Goal: Task Accomplishment & Management: Manage account settings

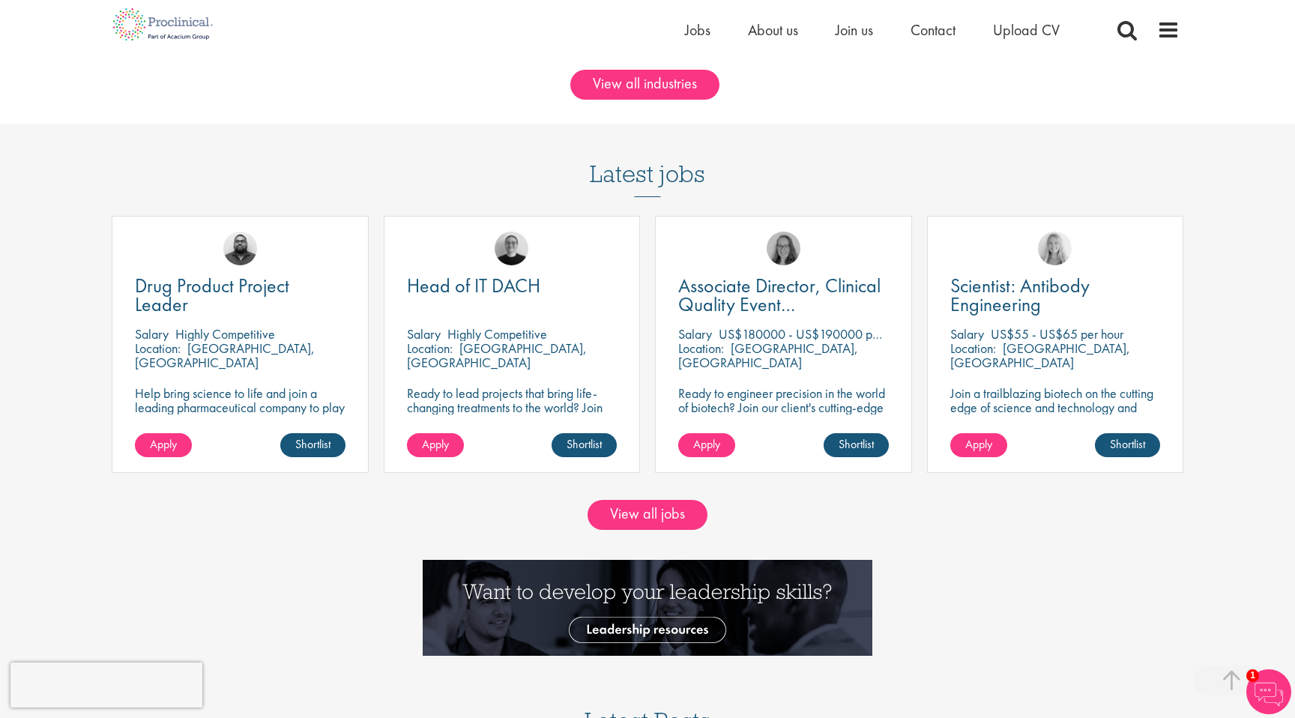
scroll to position [1341, 0]
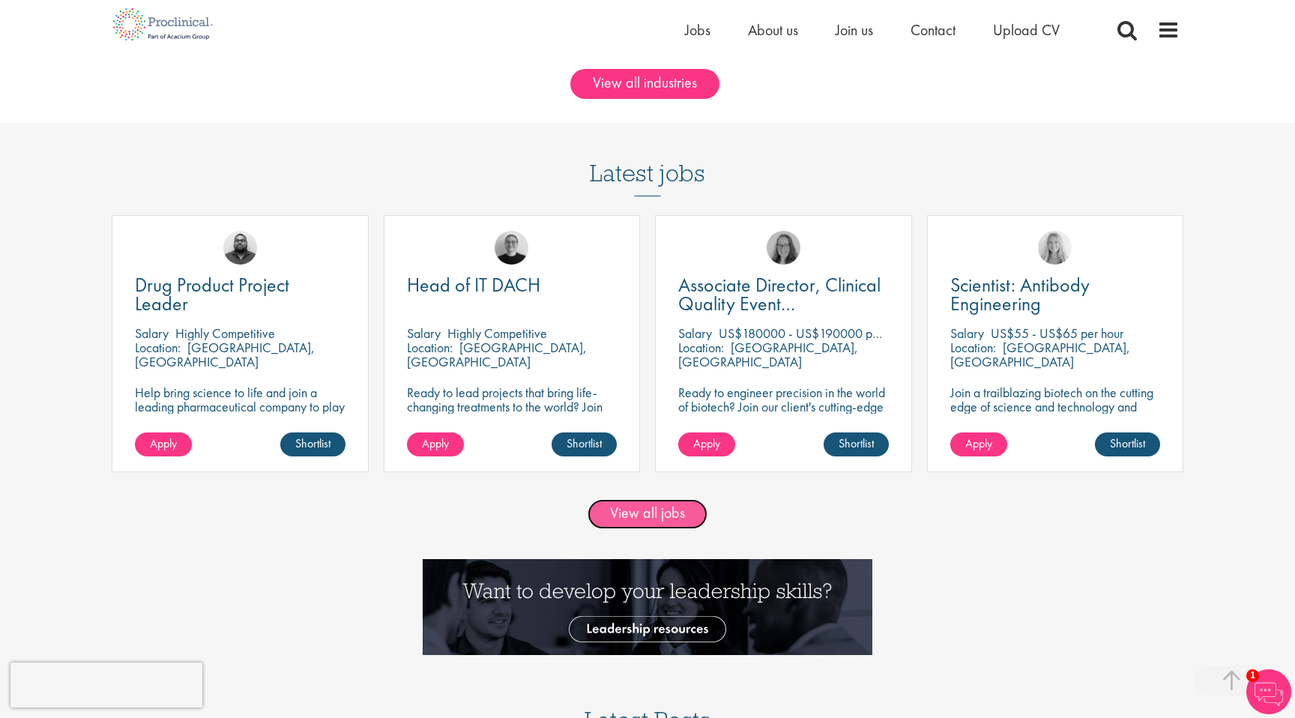
click at [634, 523] on link "View all jobs" at bounding box center [648, 514] width 120 height 30
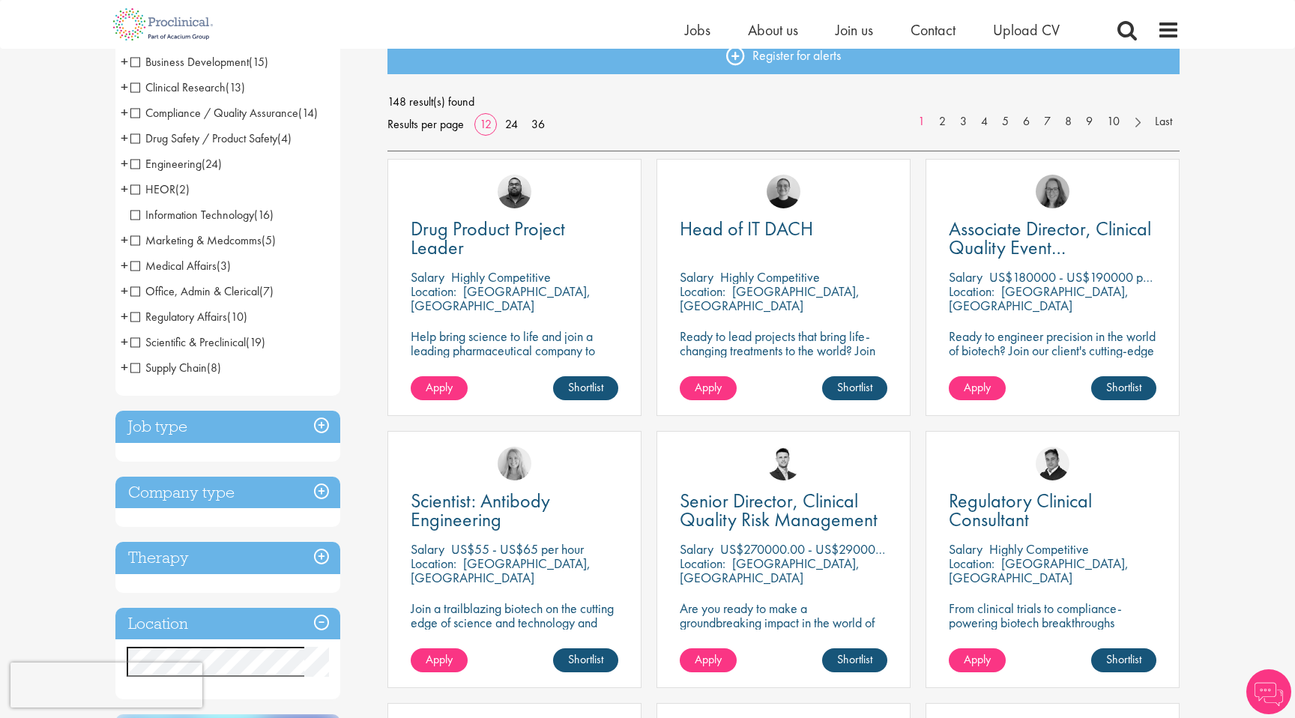
scroll to position [149, 0]
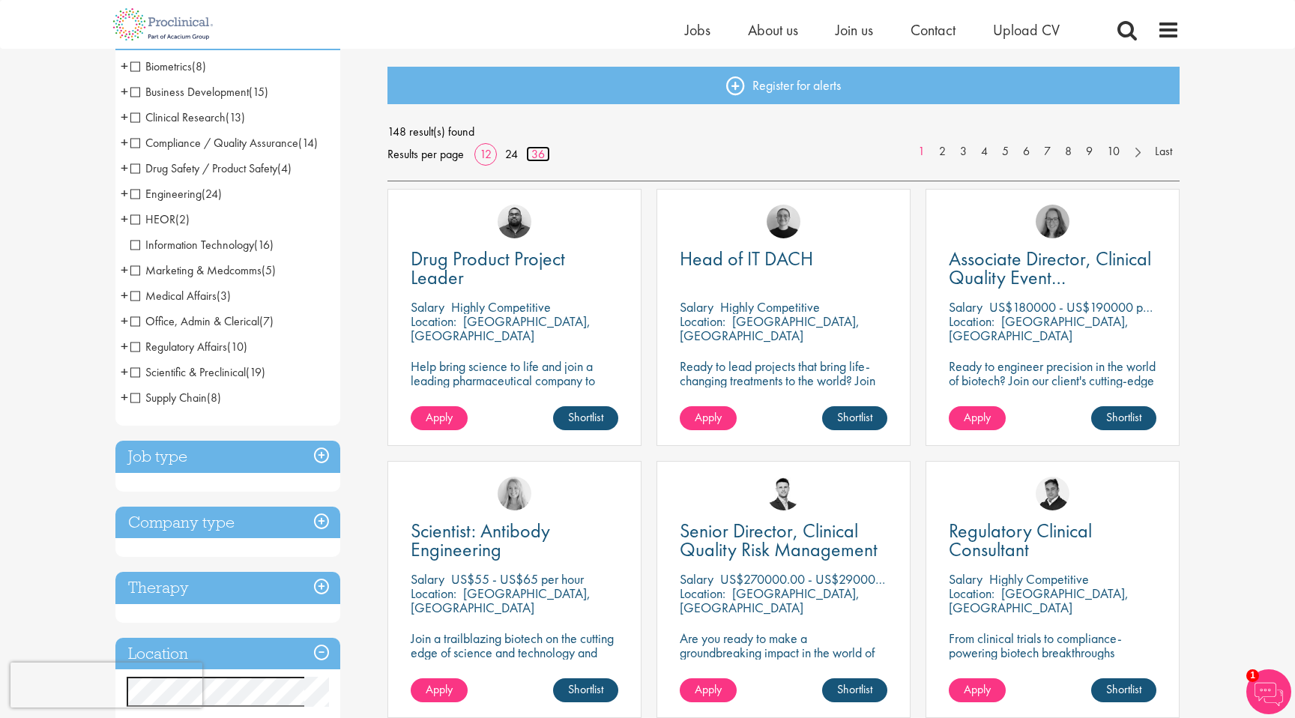
click at [528, 160] on link "36" at bounding box center [538, 154] width 24 height 16
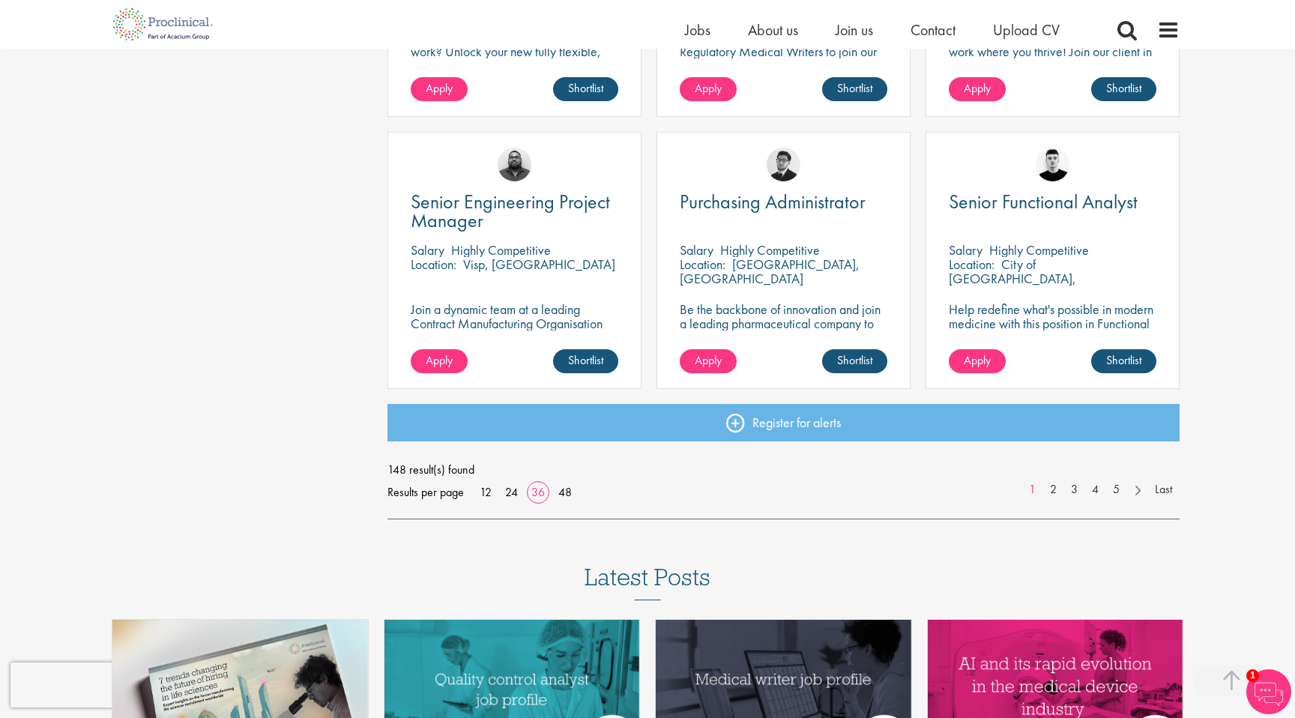
scroll to position [3203, 0]
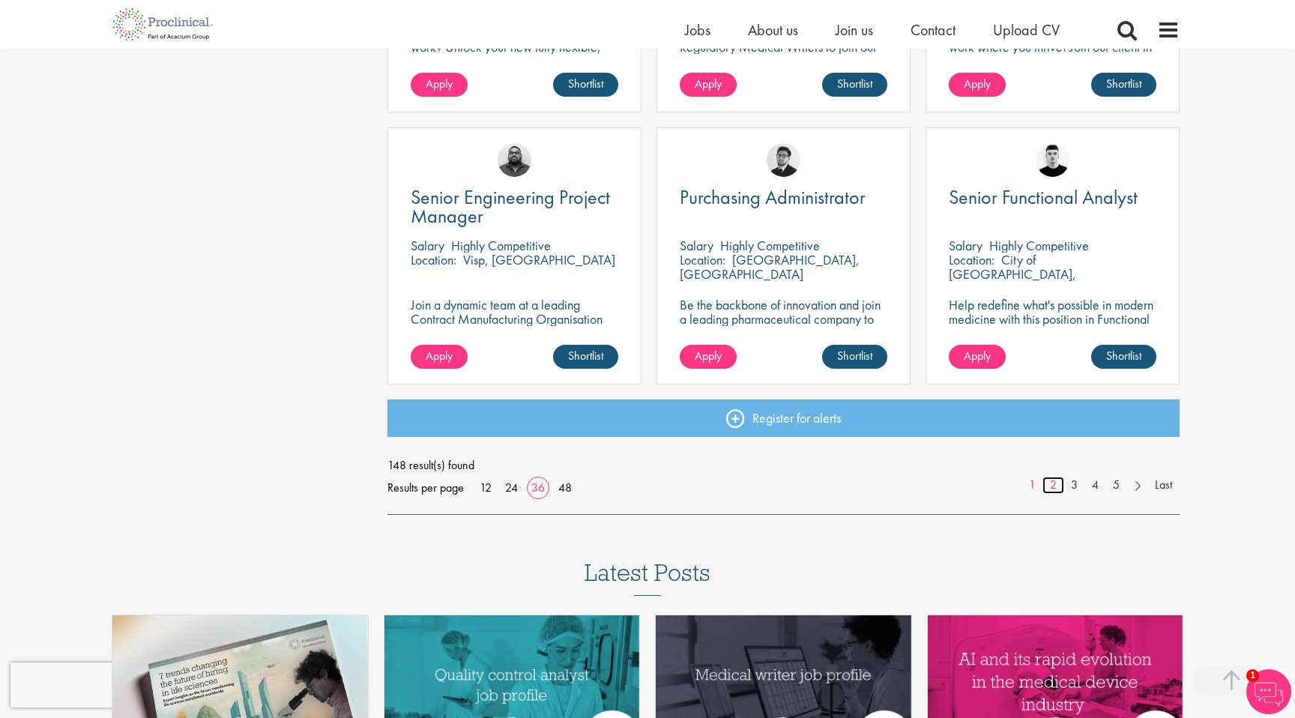
click at [1050, 489] on link "2" at bounding box center [1053, 485] width 22 height 17
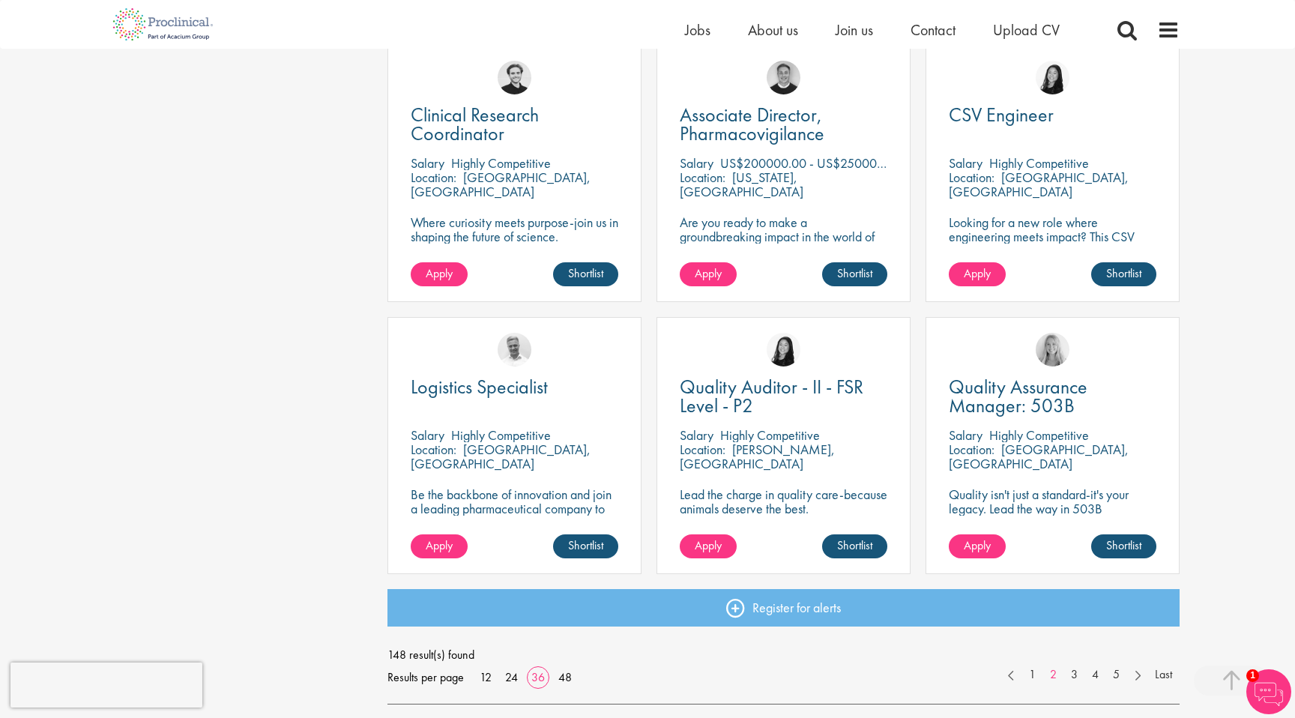
scroll to position [3035, 0]
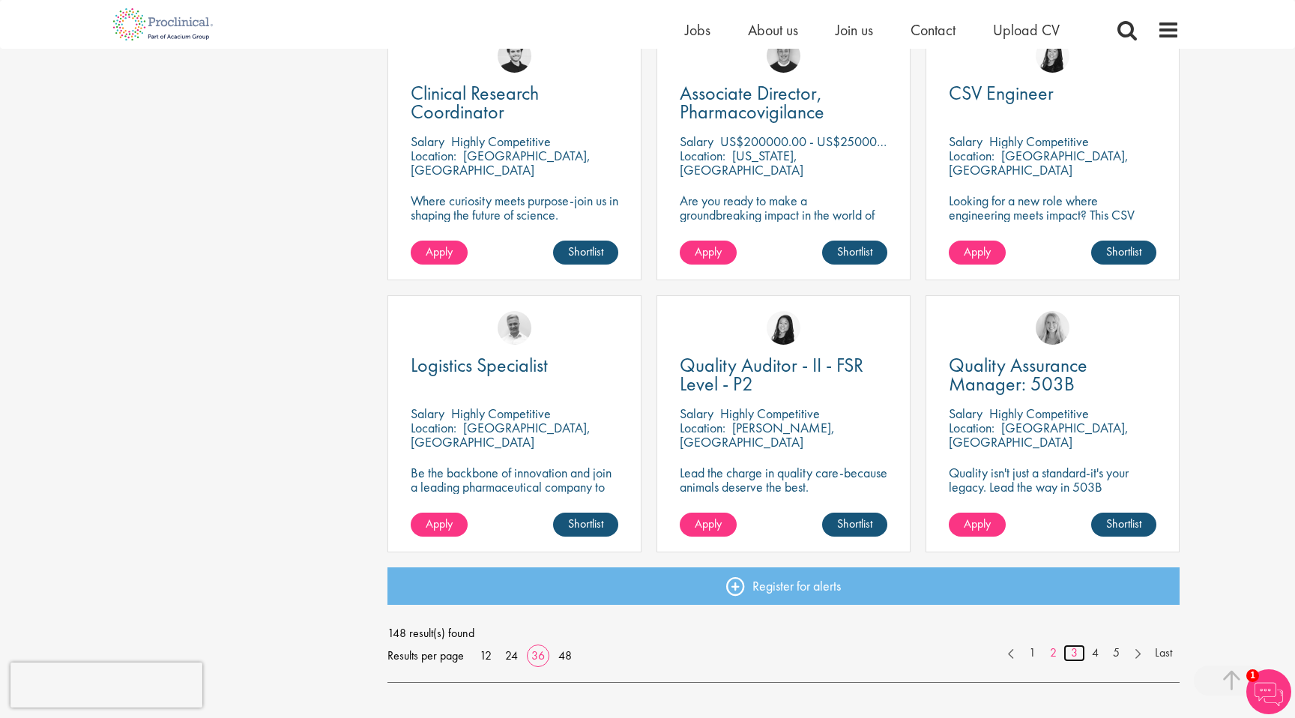
click at [1073, 653] on link "3" at bounding box center [1074, 652] width 22 height 17
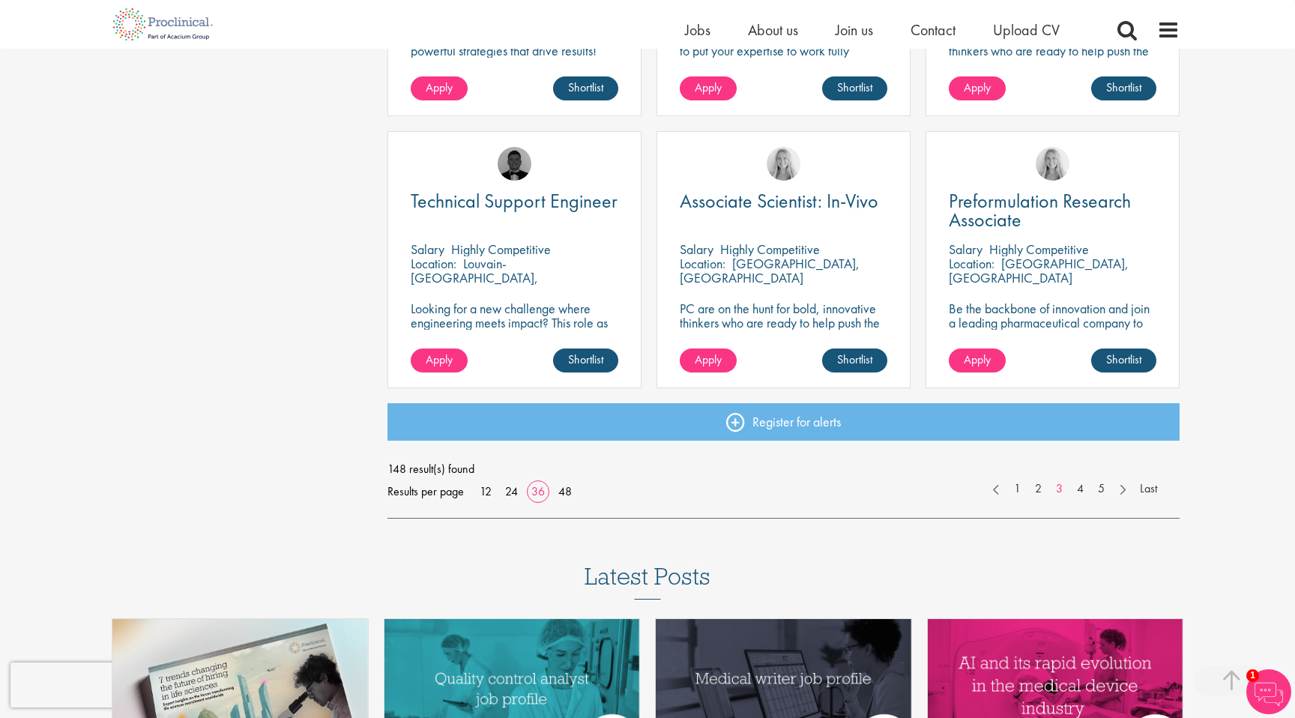
scroll to position [3215, 0]
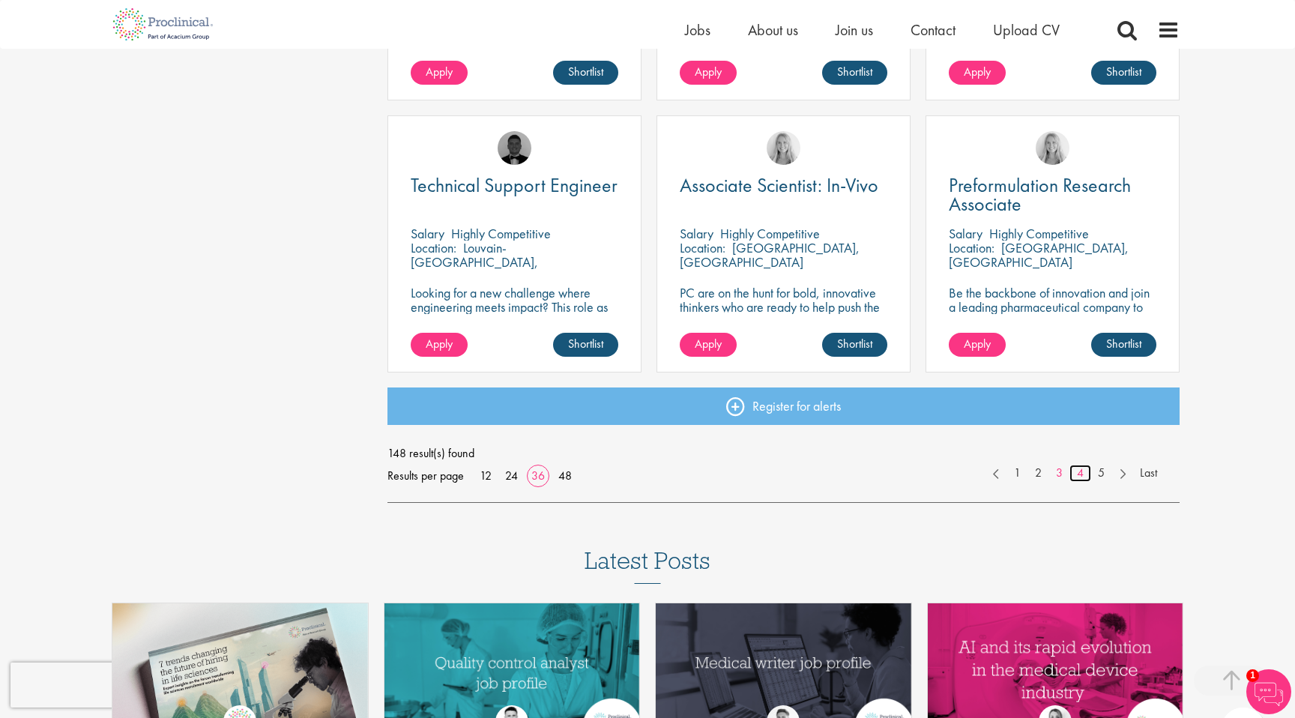
click at [1081, 478] on link "4" at bounding box center [1080, 473] width 22 height 17
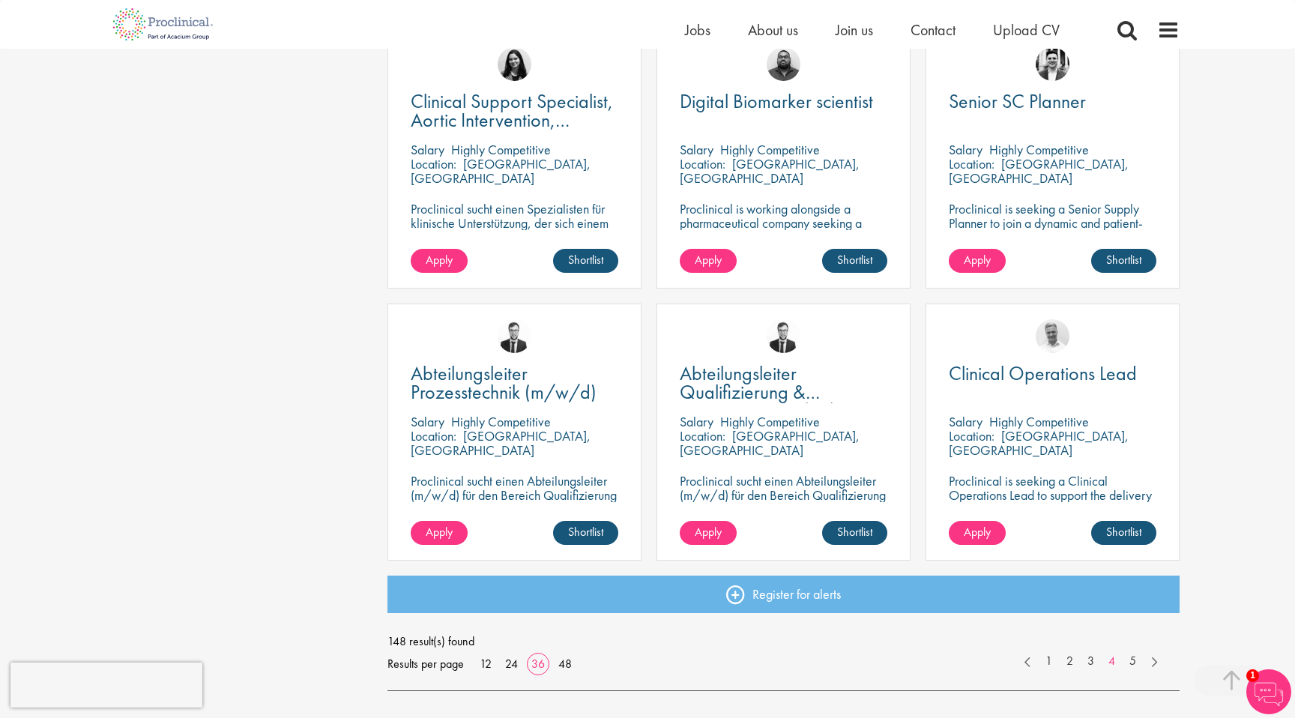
scroll to position [3032, 0]
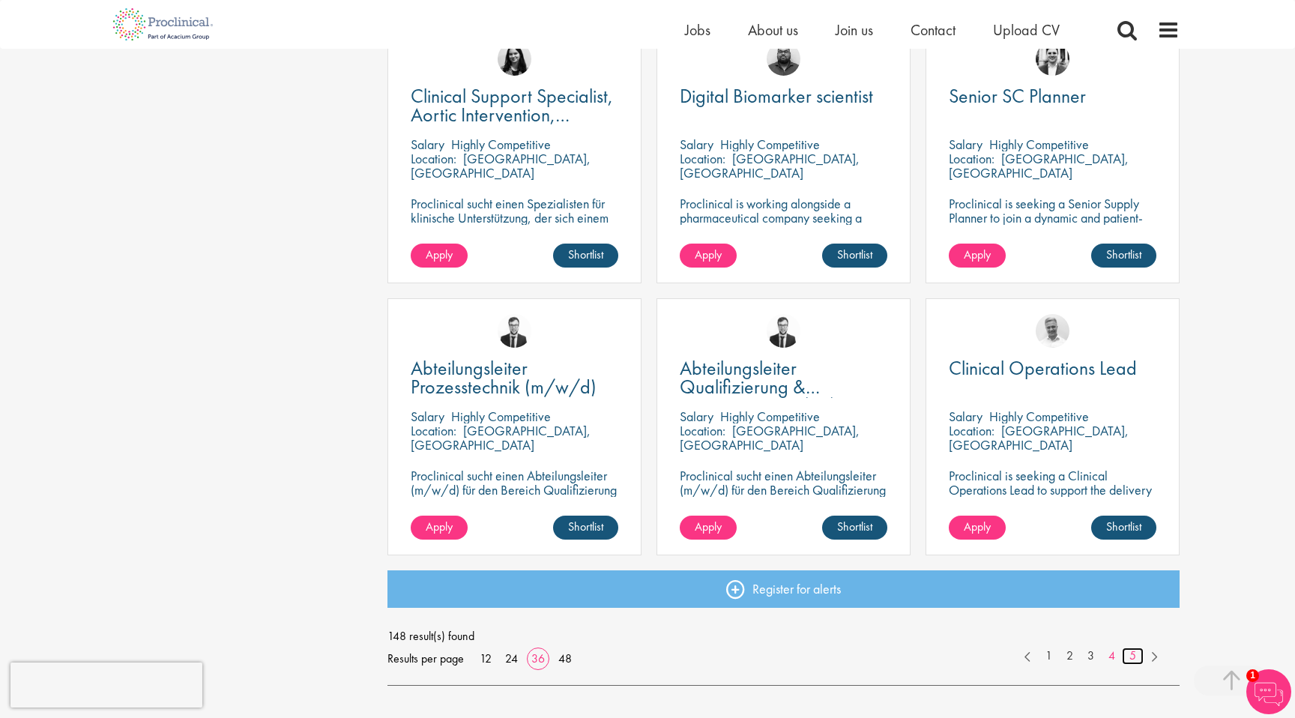
click at [1140, 656] on link "5" at bounding box center [1133, 655] width 22 height 17
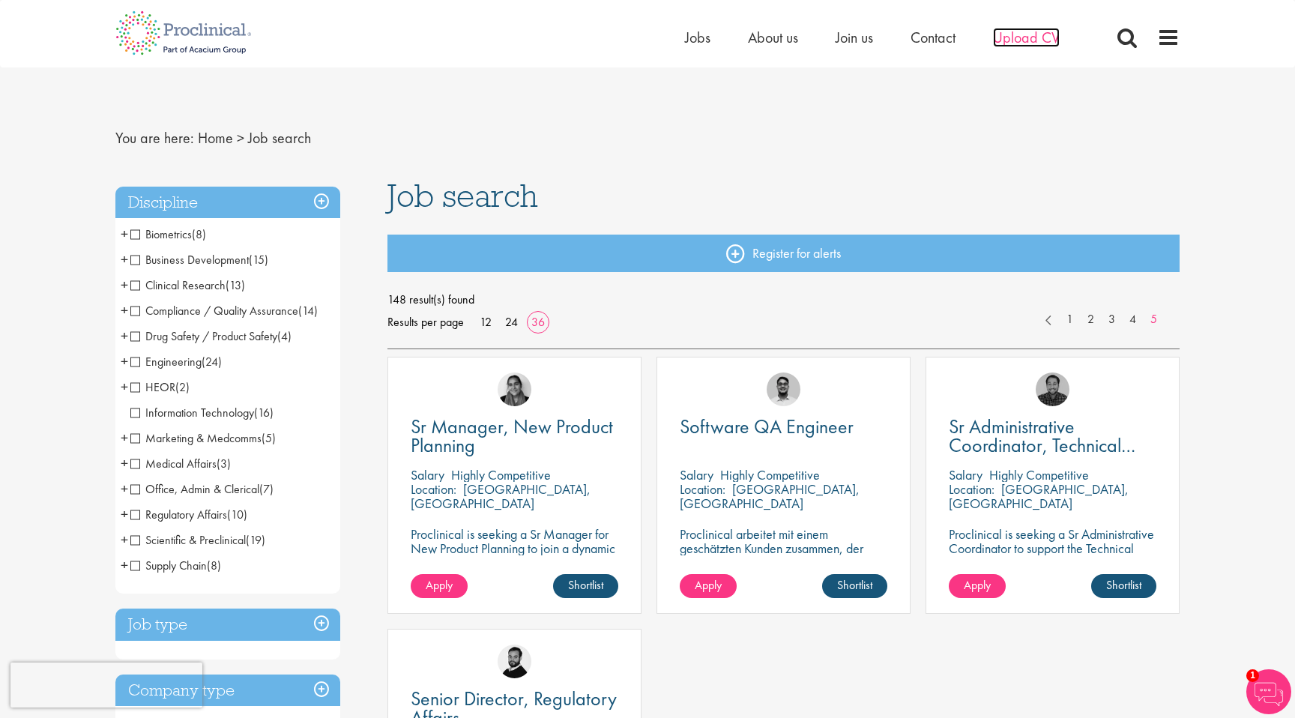
click at [1030, 30] on span "Upload CV" at bounding box center [1026, 37] width 67 height 19
